Goal: Task Accomplishment & Management: Manage account settings

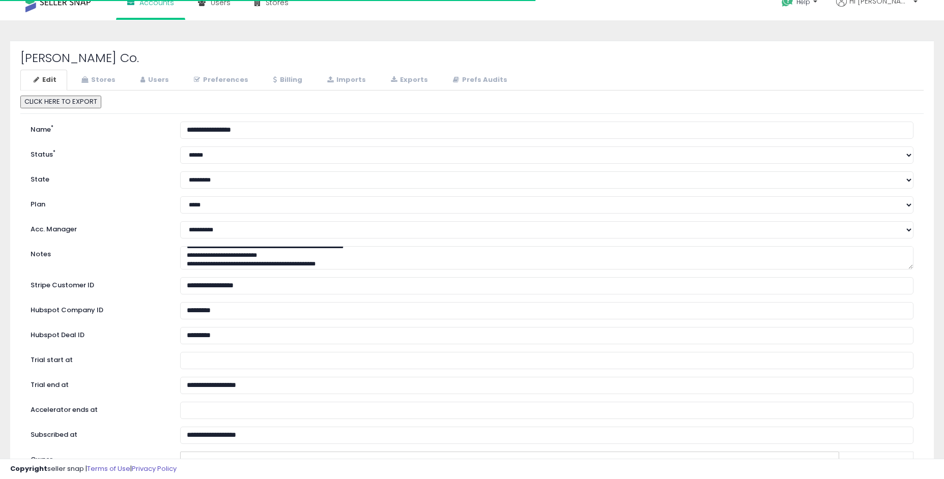
scroll to position [9, 0]
click at [106, 85] on link "Stores" at bounding box center [97, 80] width 58 height 21
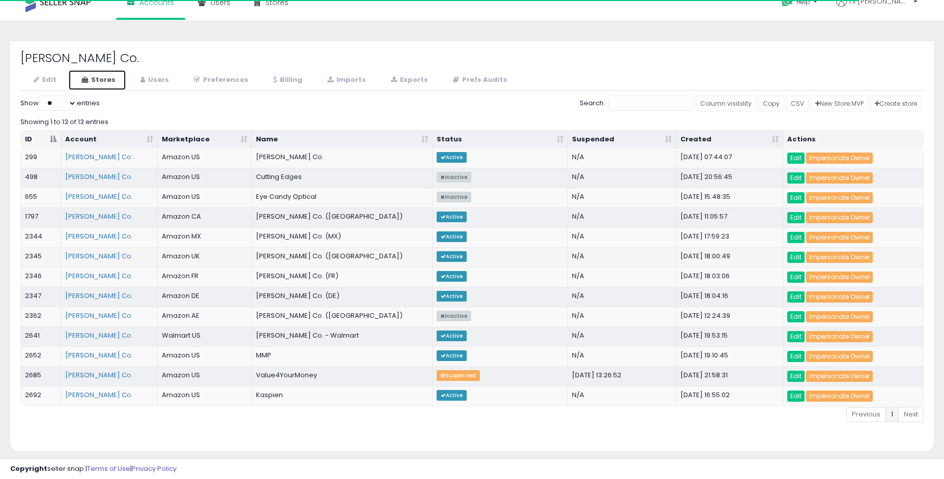
select select "**"
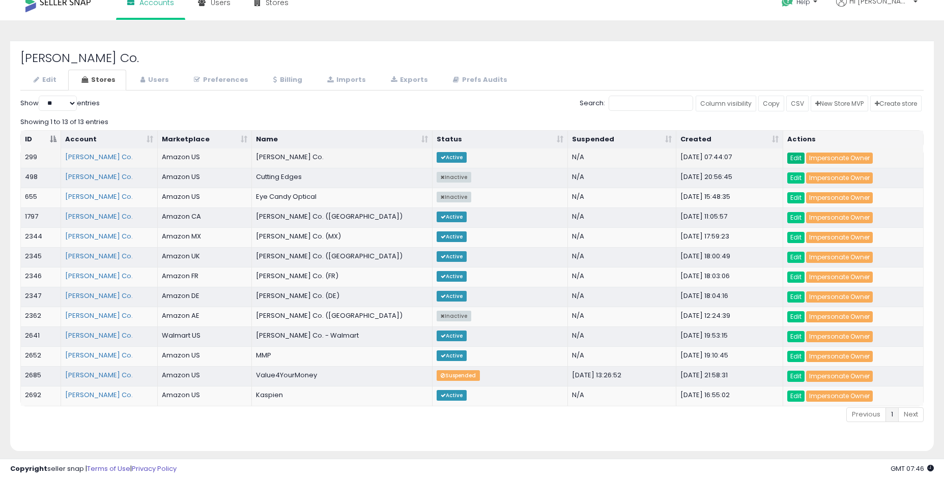
click at [800, 160] on link "Edit" at bounding box center [795, 158] width 17 height 11
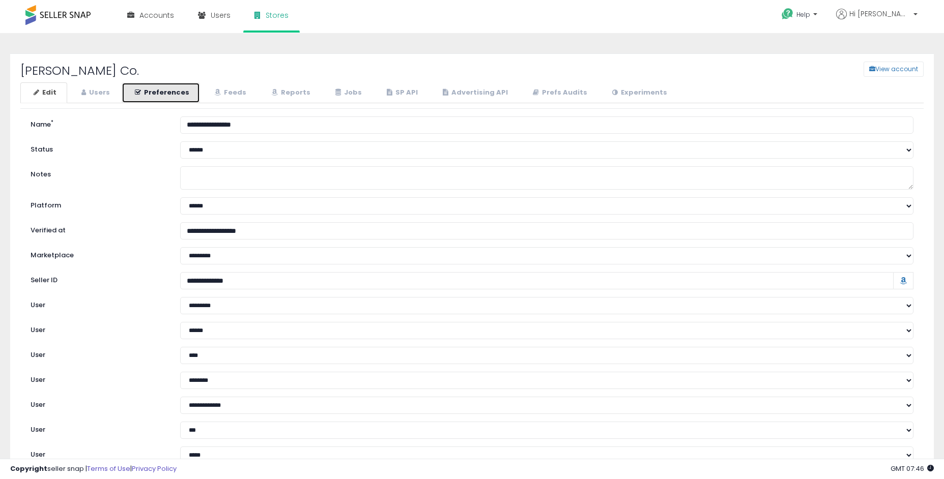
click at [148, 98] on link "Preferences" at bounding box center [161, 92] width 78 height 21
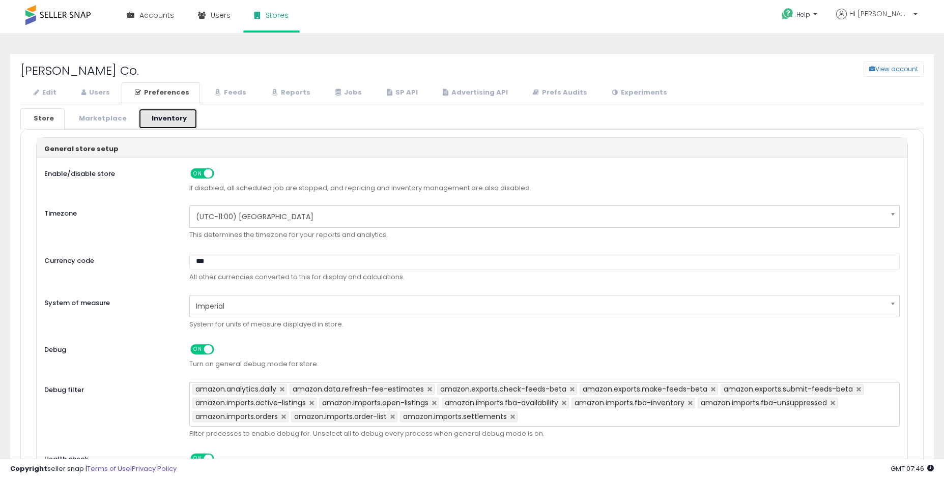
click at [150, 116] on link "Inventory" at bounding box center [167, 118] width 59 height 21
